Goal: Task Accomplishment & Management: Use online tool/utility

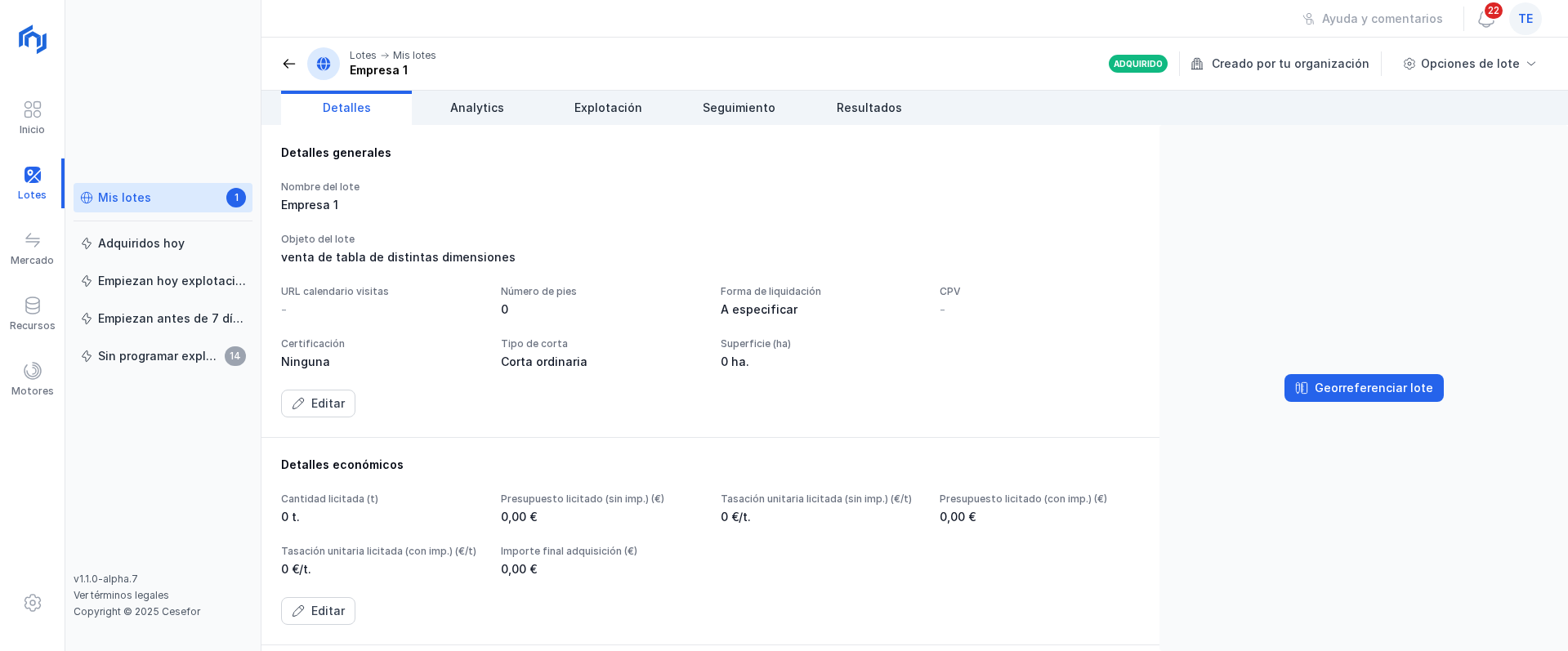
click at [1519, 14] on div "te" at bounding box center [1525, 18] width 32 height 32
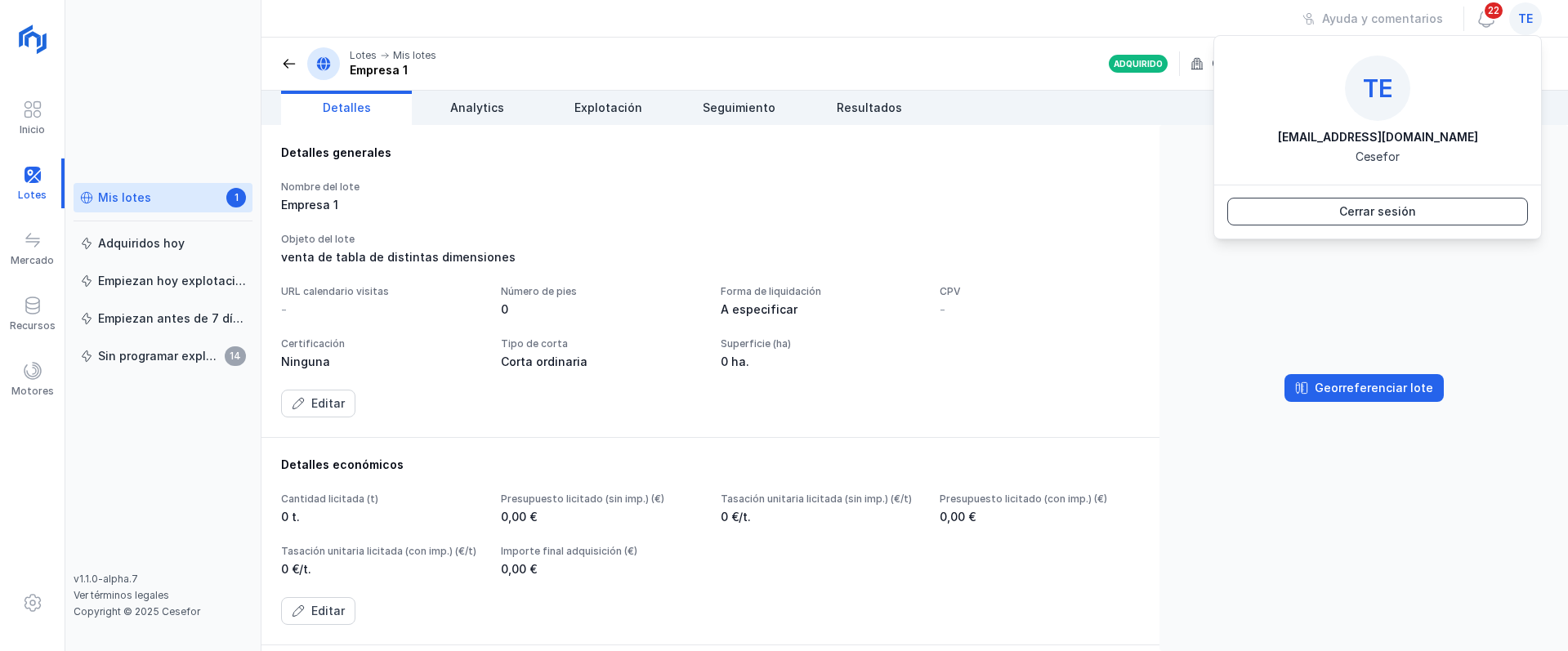
click at [1458, 214] on button "Cerrar sesión" at bounding box center [1377, 211] width 300 height 27
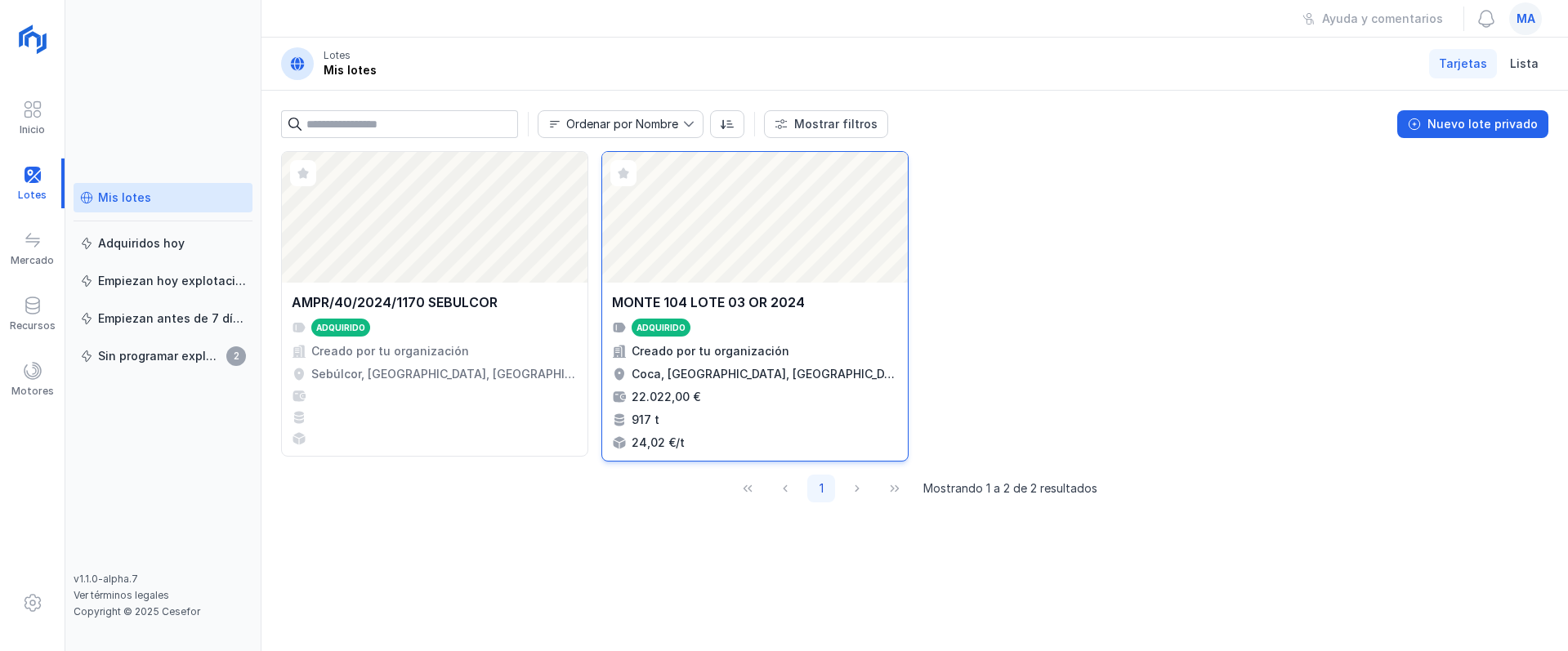
click at [821, 323] on div "Adquirido" at bounding box center [755, 328] width 286 height 18
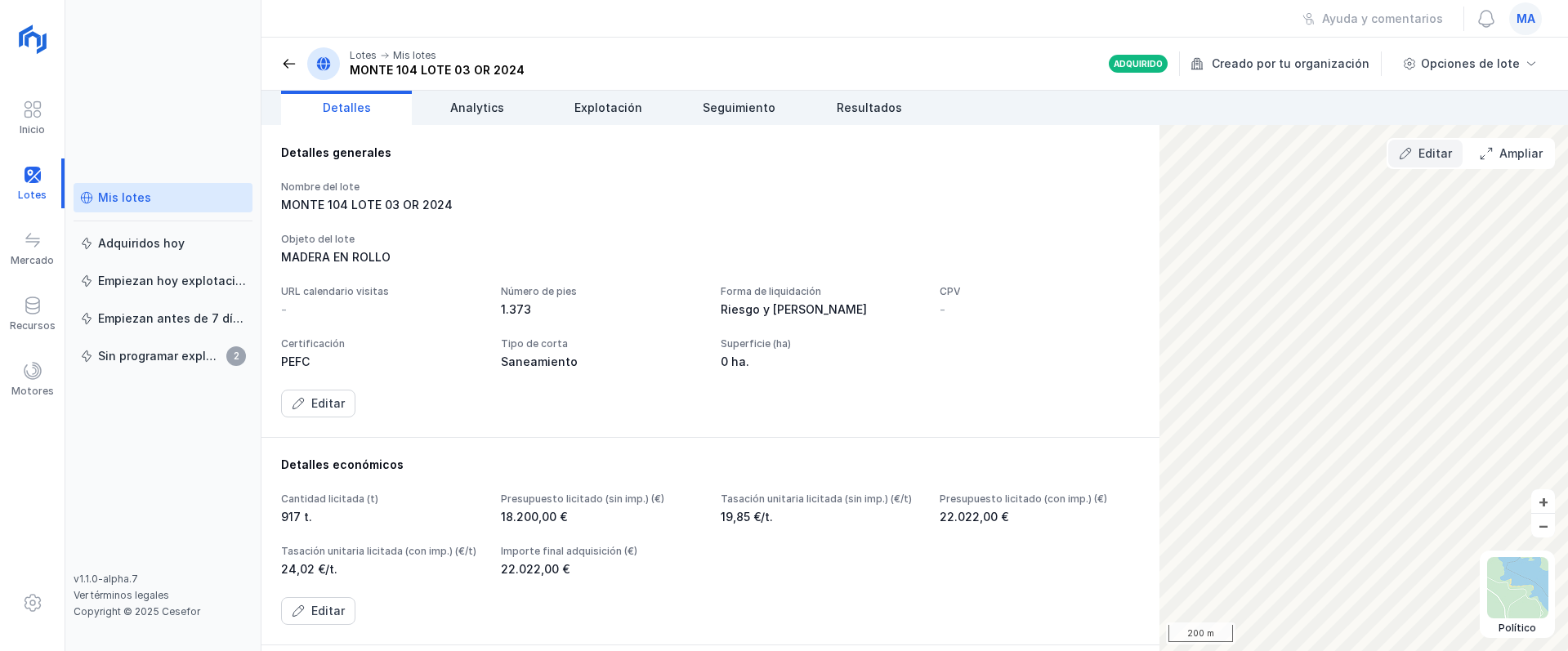
click at [1412, 149] on span "Editar" at bounding box center [1405, 153] width 13 height 13
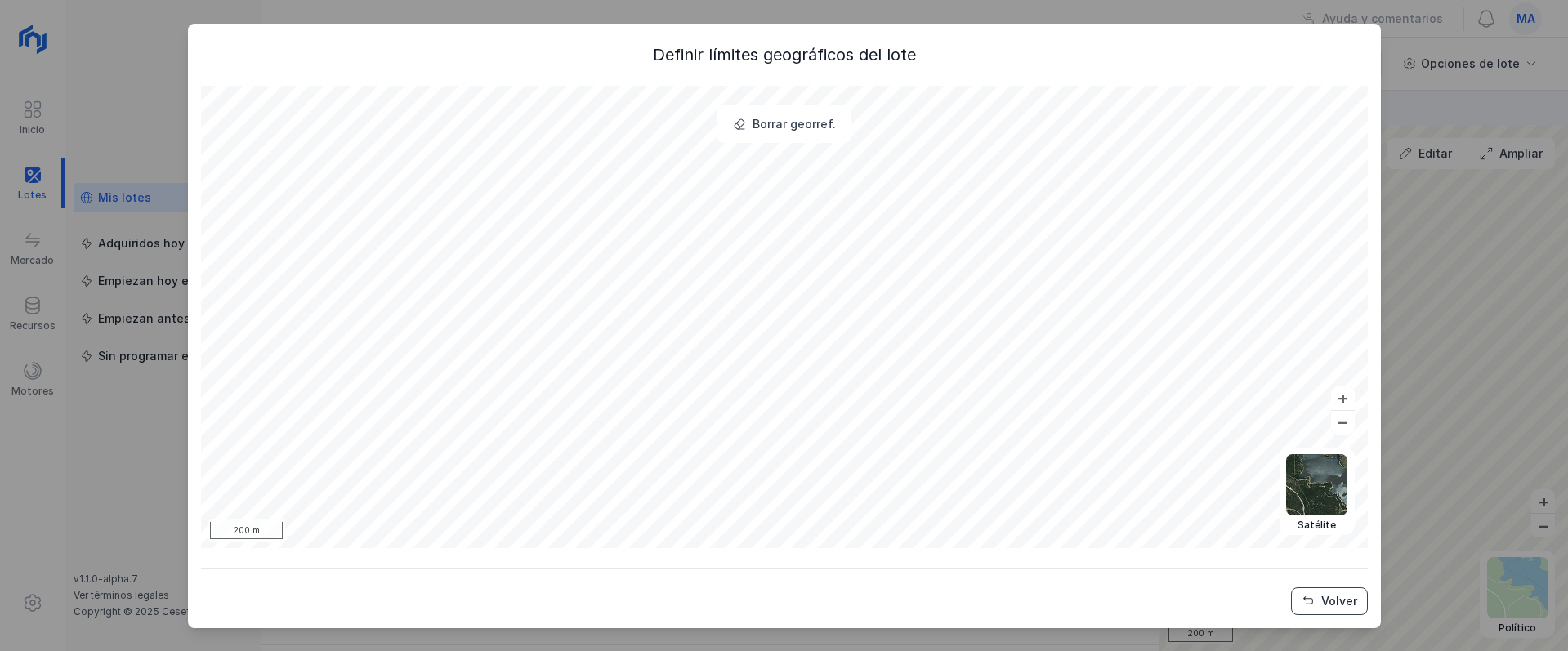
click at [1329, 608] on div "Volver" at bounding box center [1339, 601] width 36 height 17
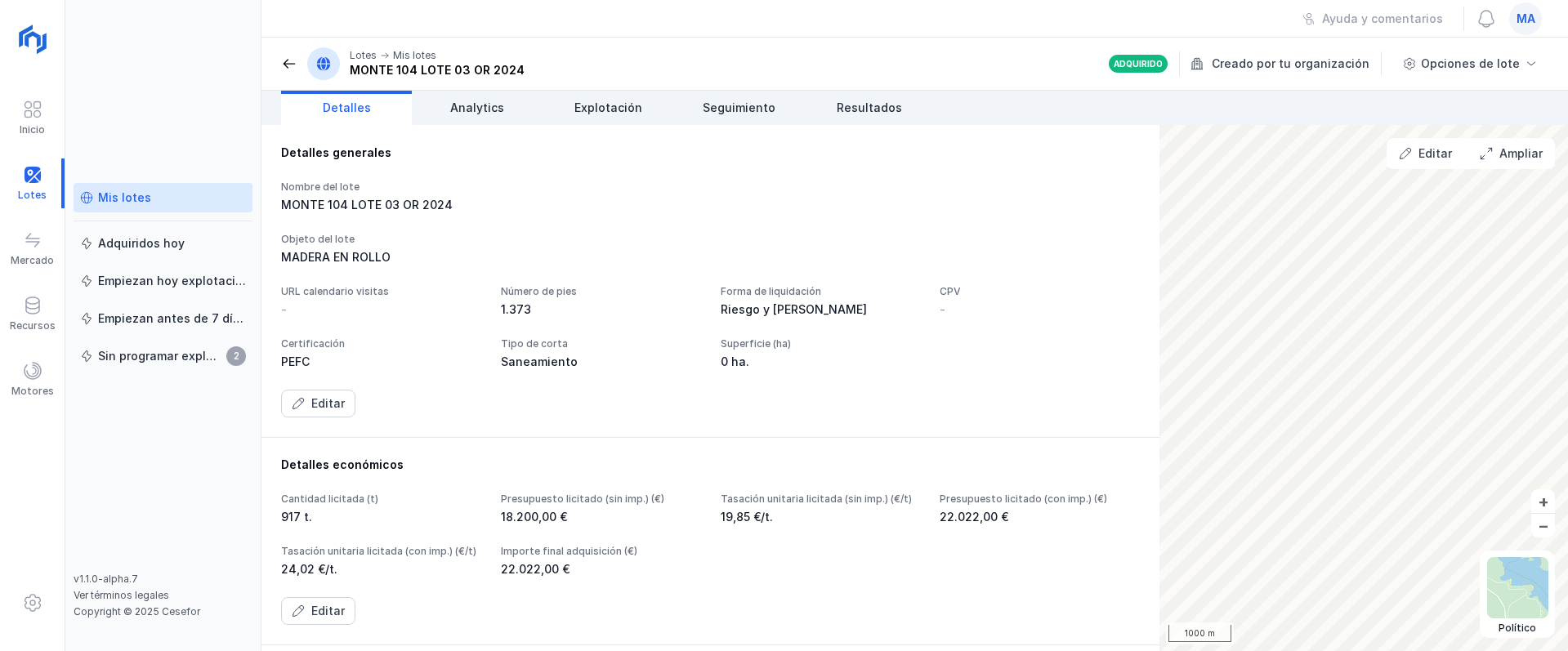
click at [1521, 16] on span "ma" at bounding box center [1526, 19] width 19 height 17
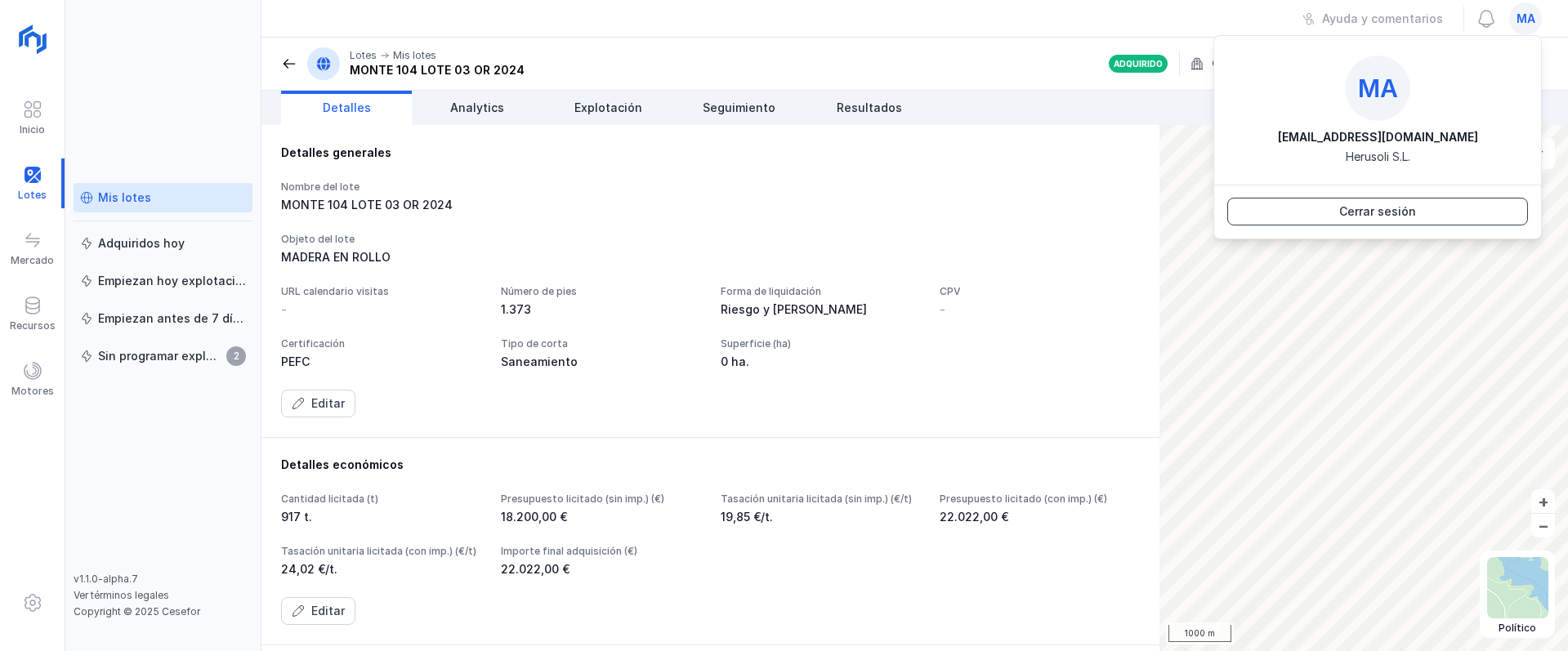
click at [1390, 212] on div "Cerrar sesión" at bounding box center [1377, 211] width 77 height 17
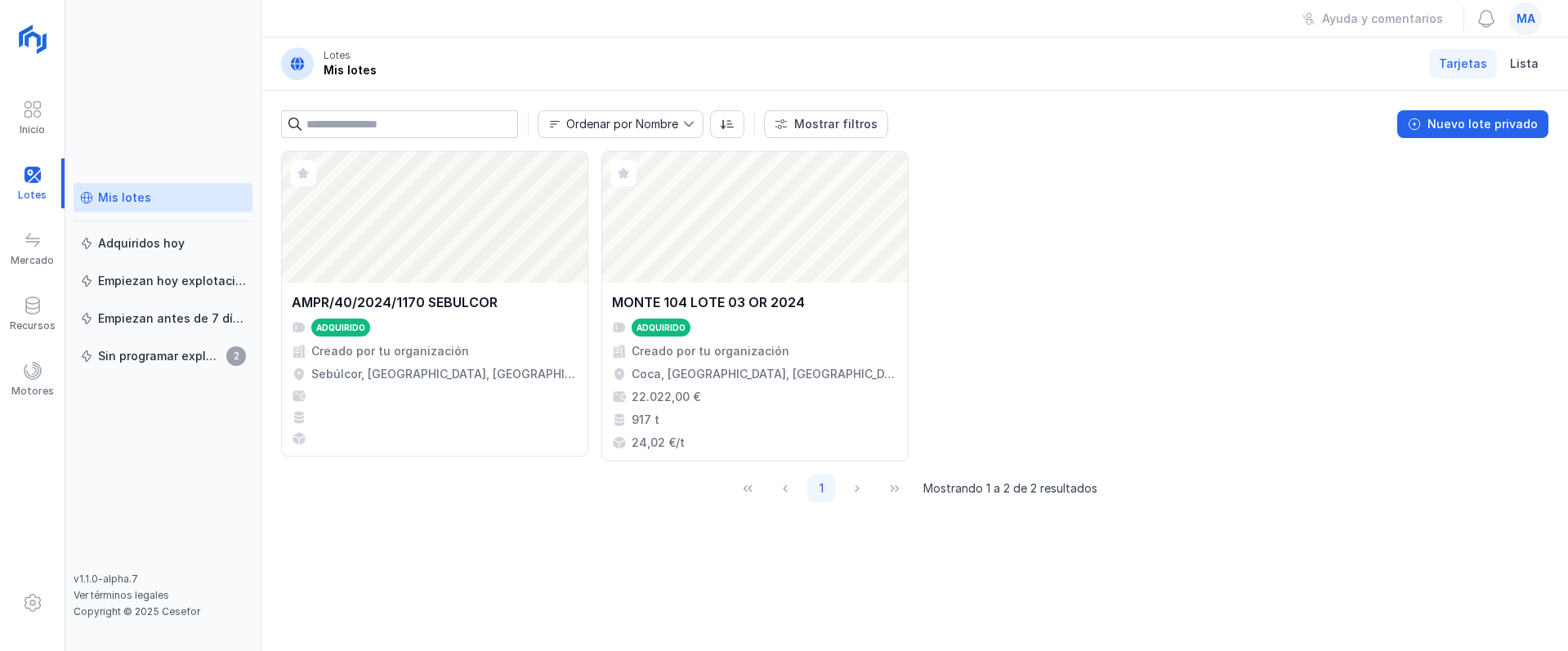
click at [1522, 19] on span "ma" at bounding box center [1526, 19] width 19 height 17
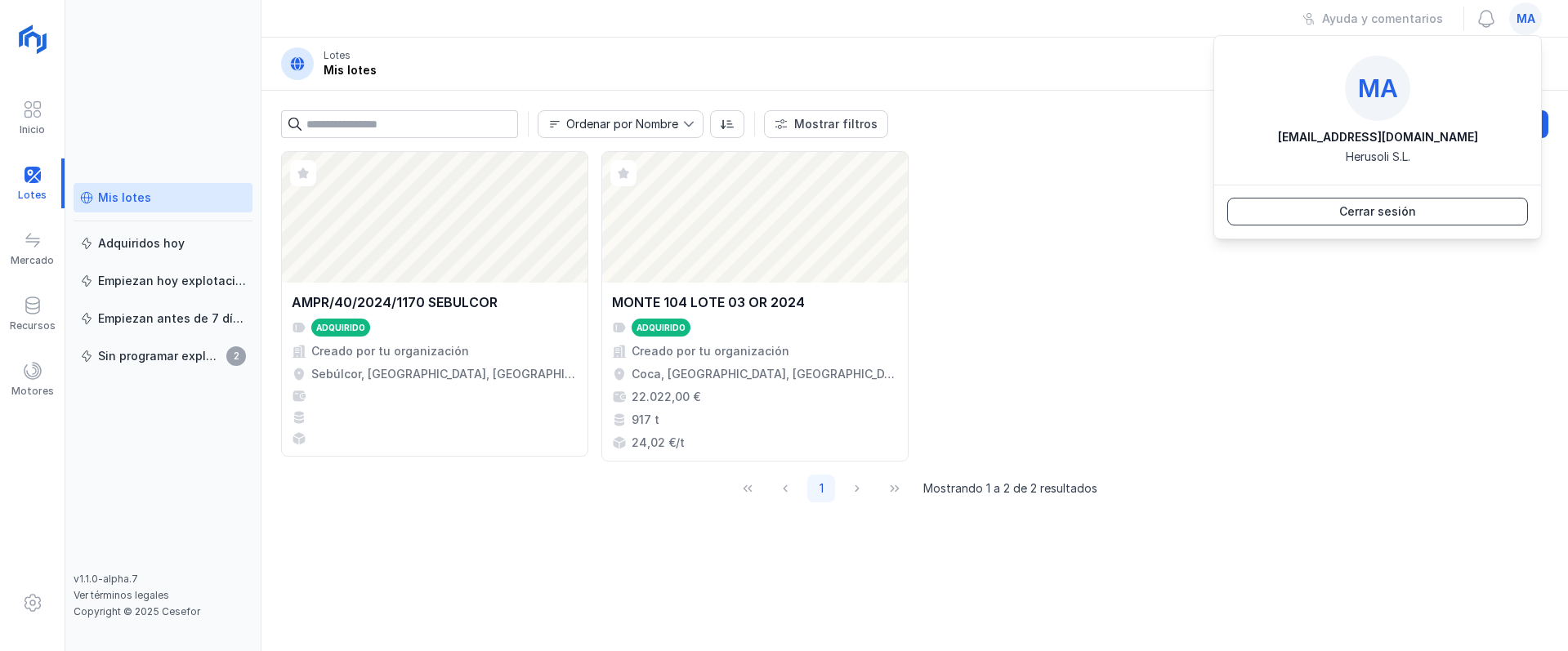
click at [1344, 210] on div "Cerrar sesión" at bounding box center [1377, 211] width 77 height 17
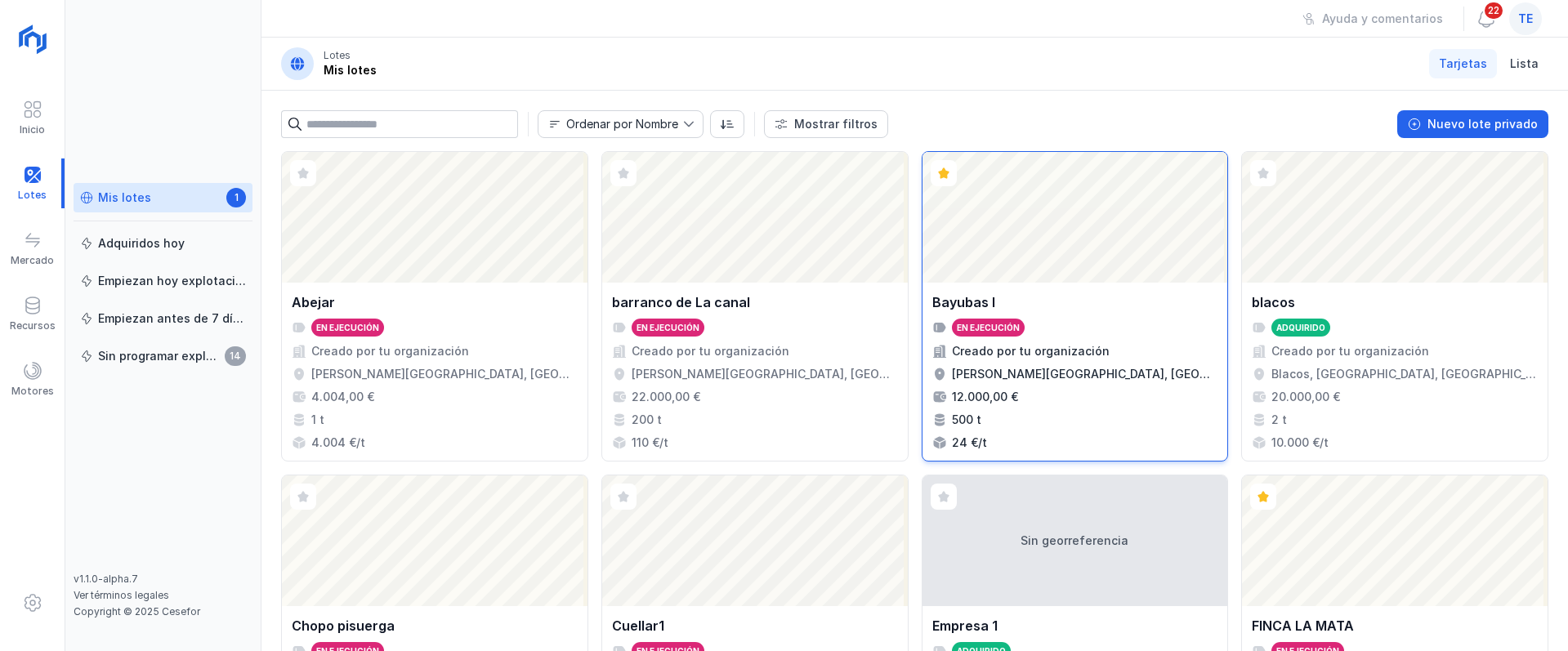
scroll to position [204, 0]
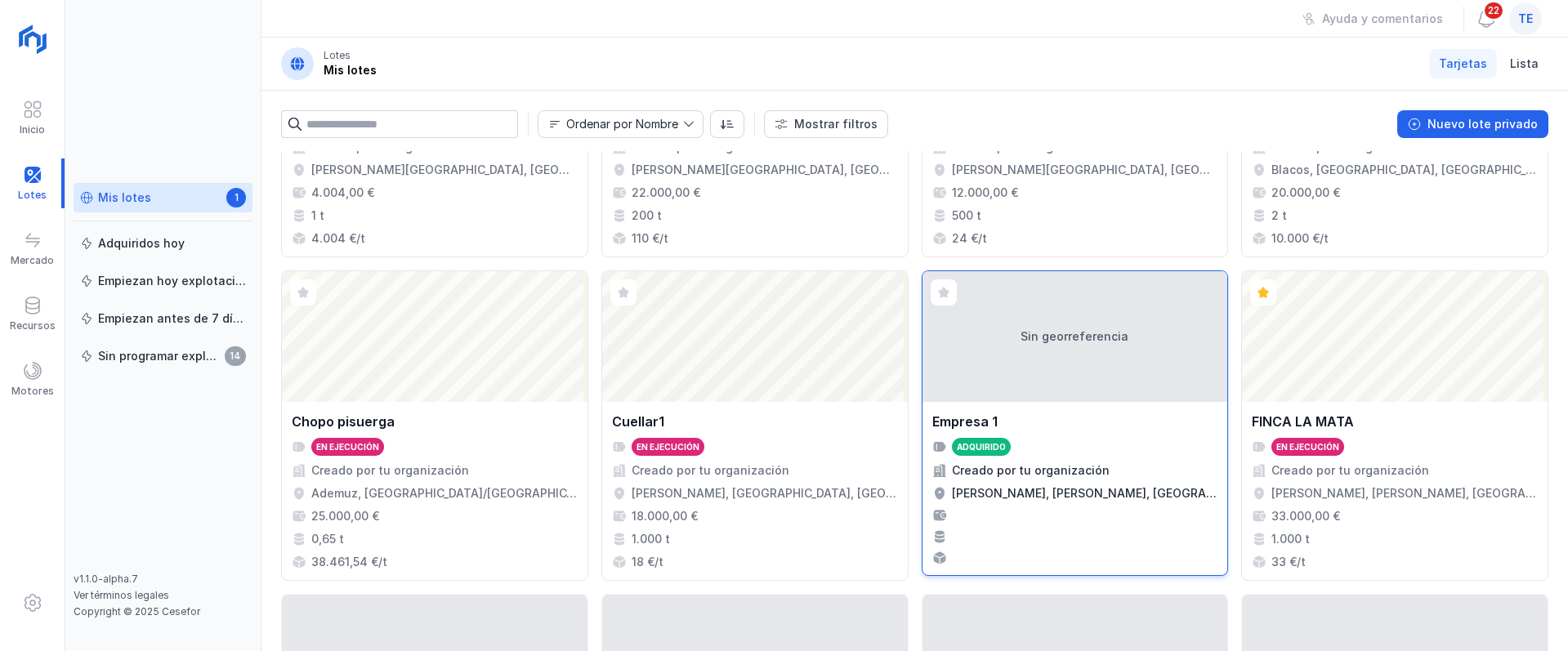
click at [996, 339] on div "Sin georreferencia" at bounding box center [1075, 337] width 305 height 131
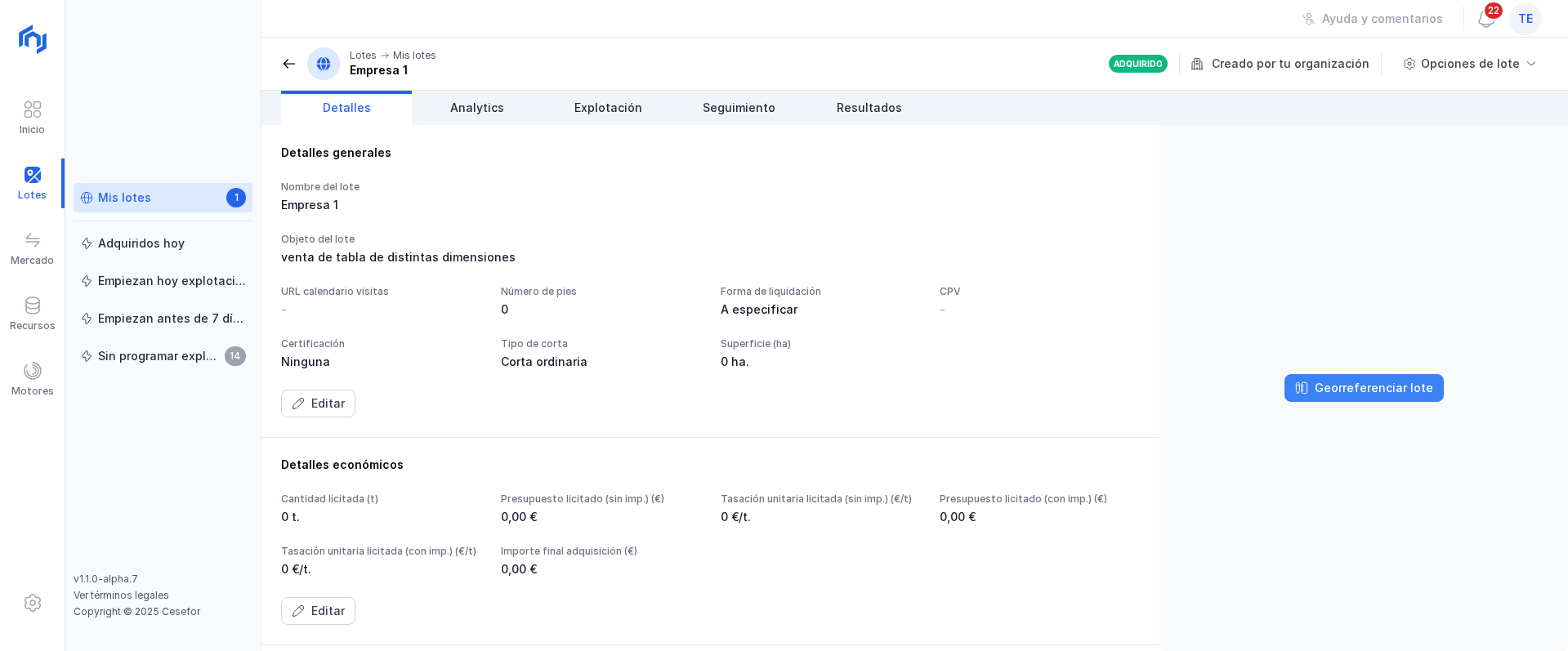
click at [1335, 389] on div "Georreferenciar lote" at bounding box center [1374, 388] width 119 height 17
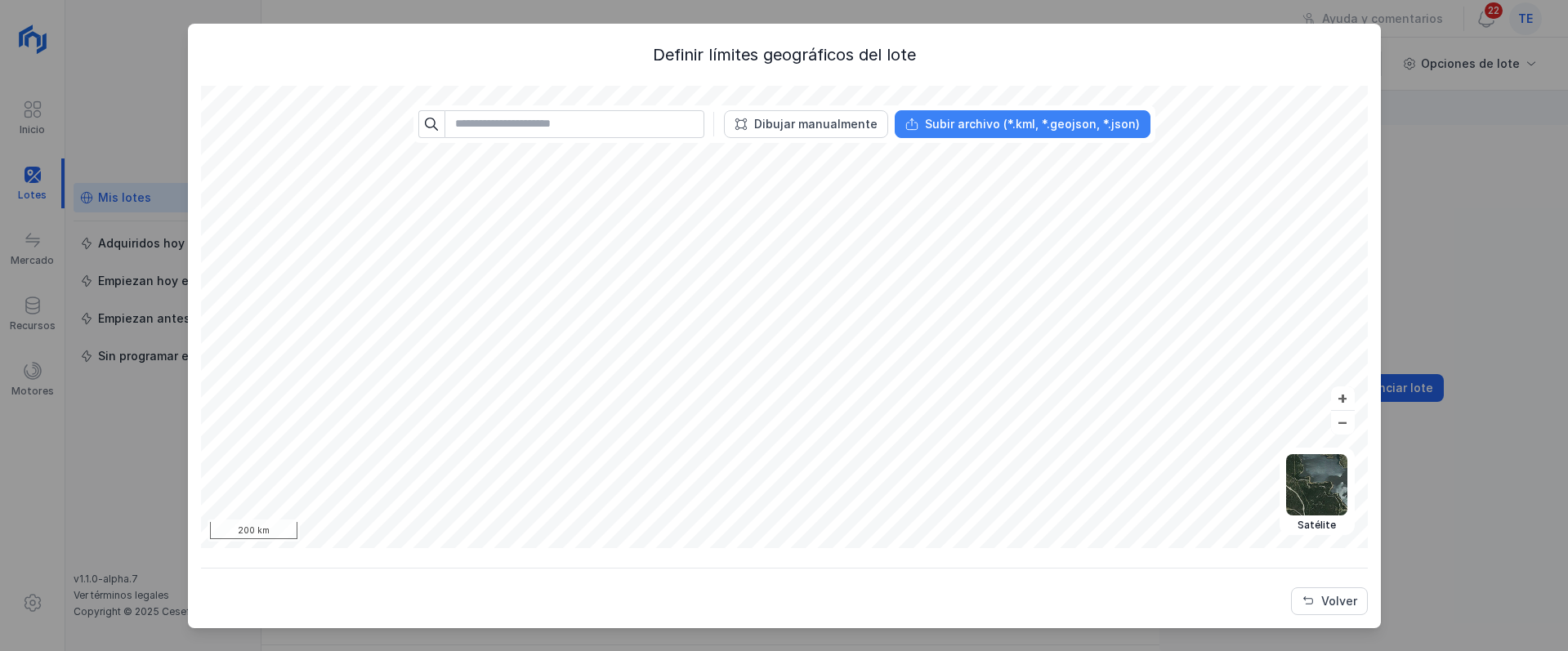
click at [1060, 121] on div "Subir archivo (*.kml, *.geojson, *.json)" at bounding box center [1032, 124] width 215 height 17
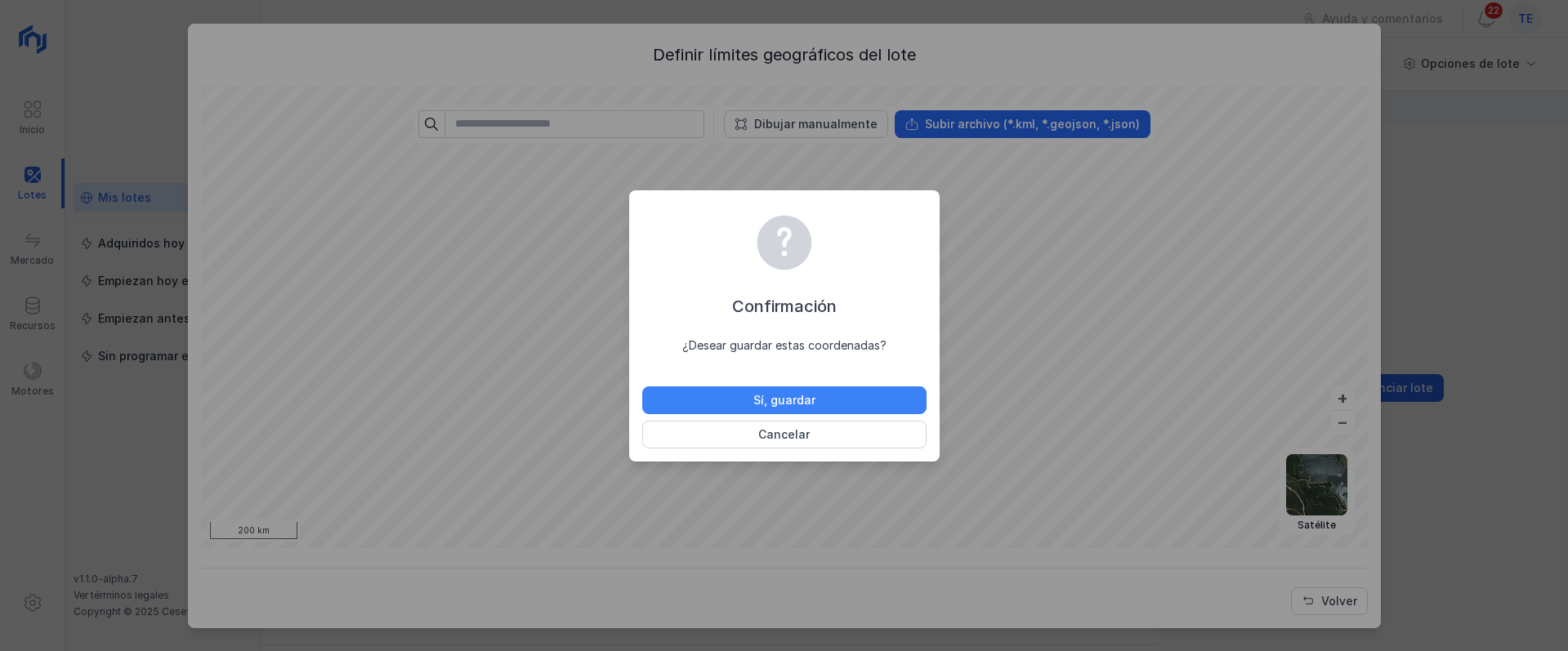
click at [823, 394] on button "Sí, guardar" at bounding box center [784, 400] width 285 height 27
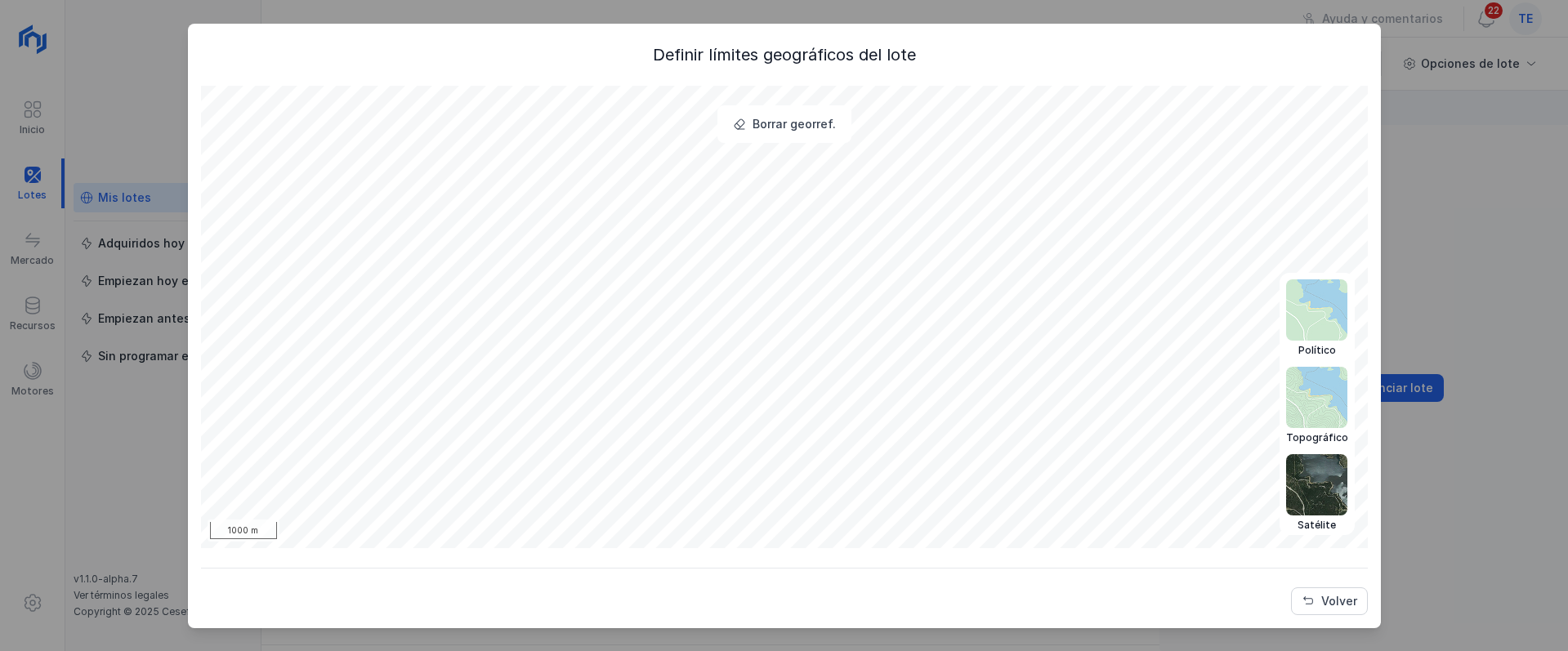
click at [1318, 320] on img at bounding box center [1317, 310] width 61 height 61
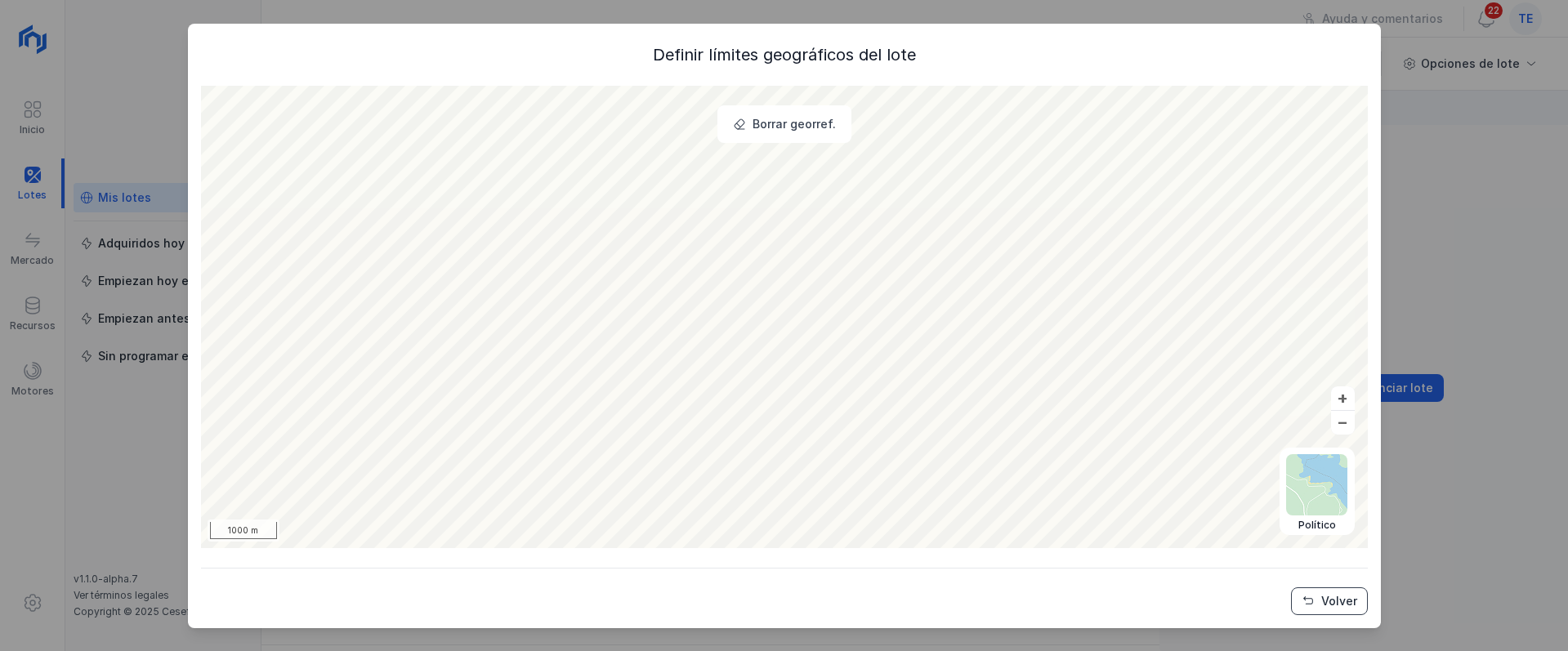
click at [1332, 594] on div "Volver" at bounding box center [1339, 601] width 36 height 17
